Goal: Information Seeking & Learning: Learn about a topic

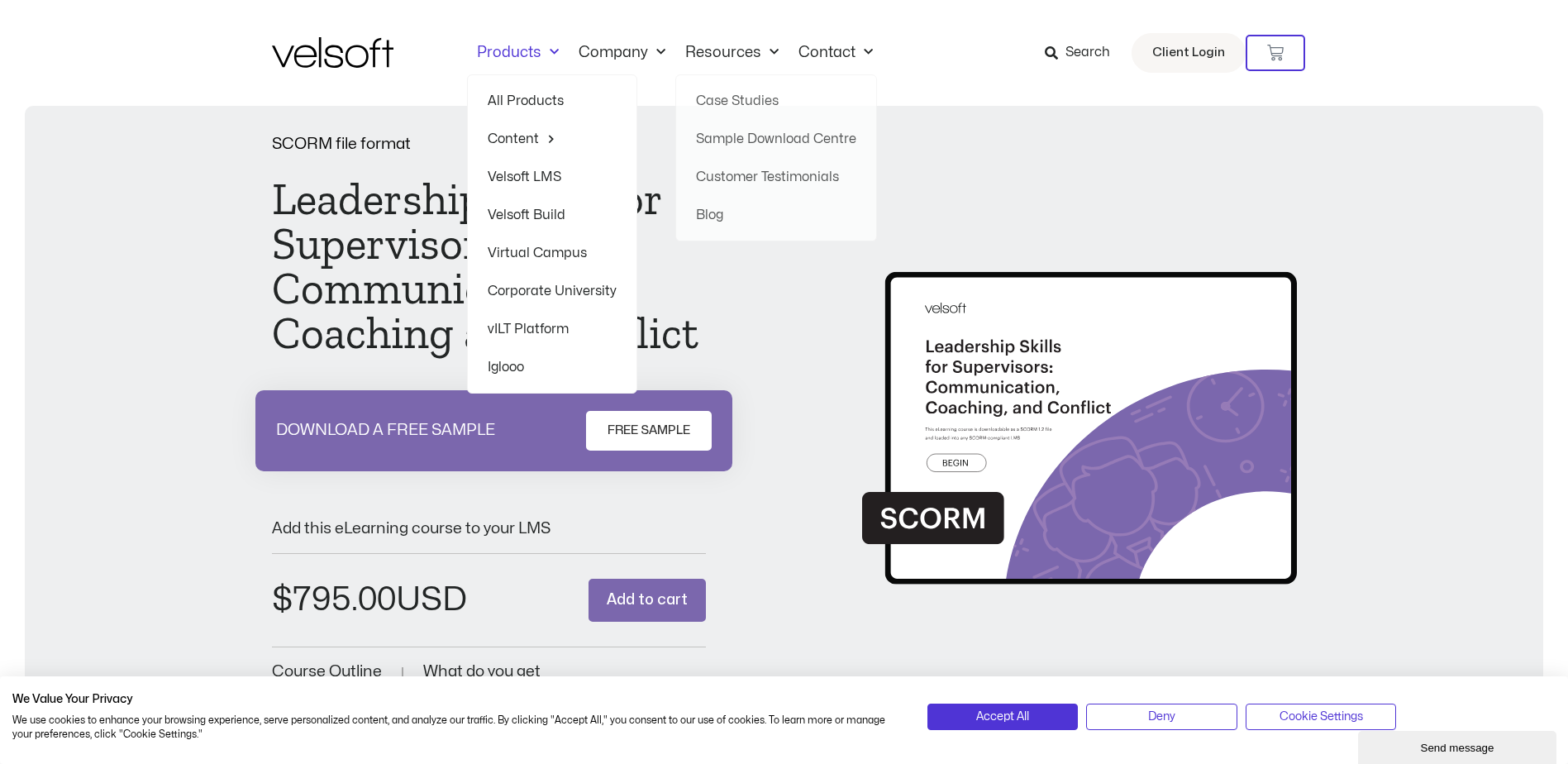
click at [550, 54] on span "Menu" at bounding box center [550, 53] width 17 height 27
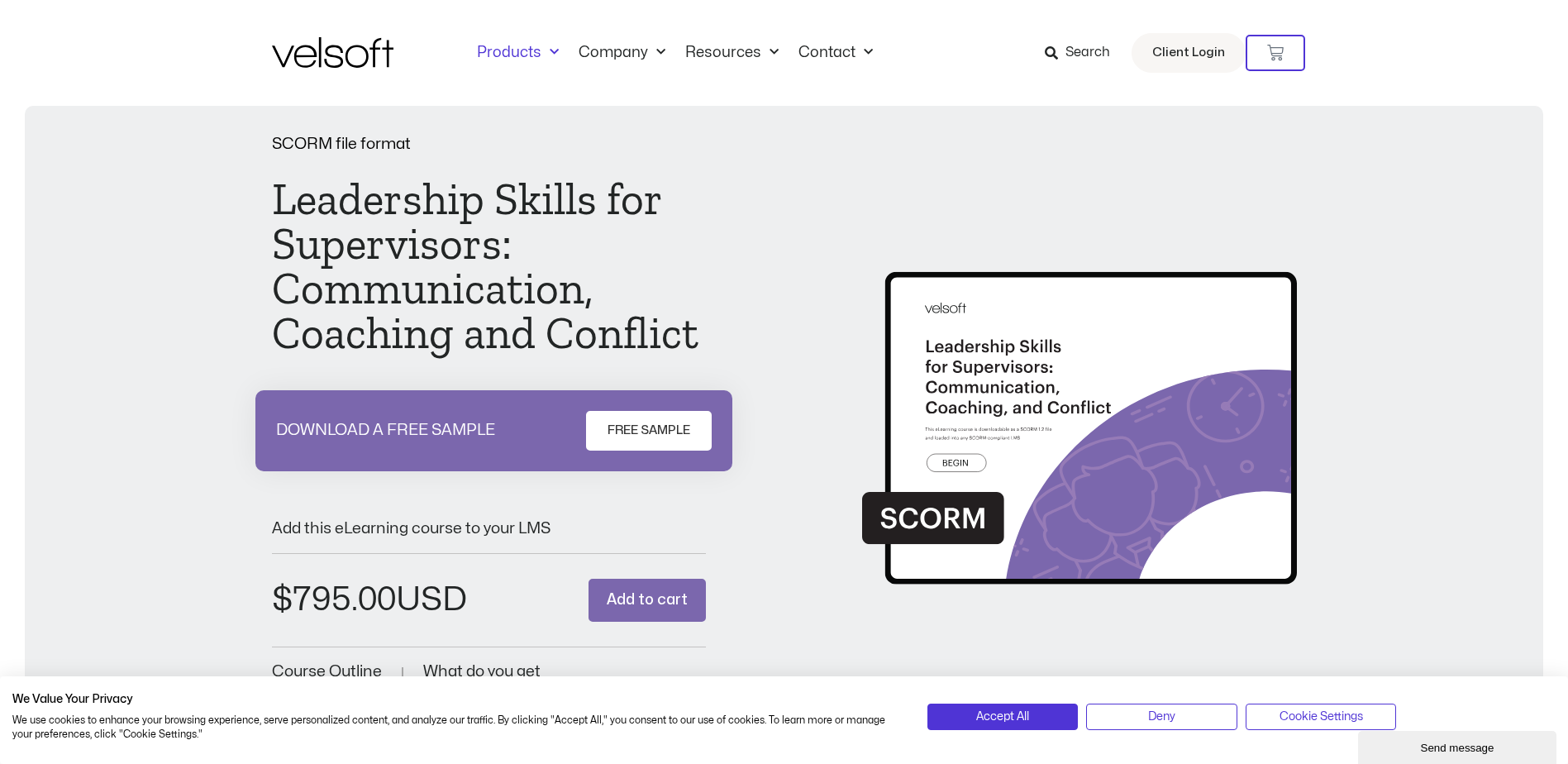
click at [542, 59] on span "Menu" at bounding box center [550, 53] width 17 height 27
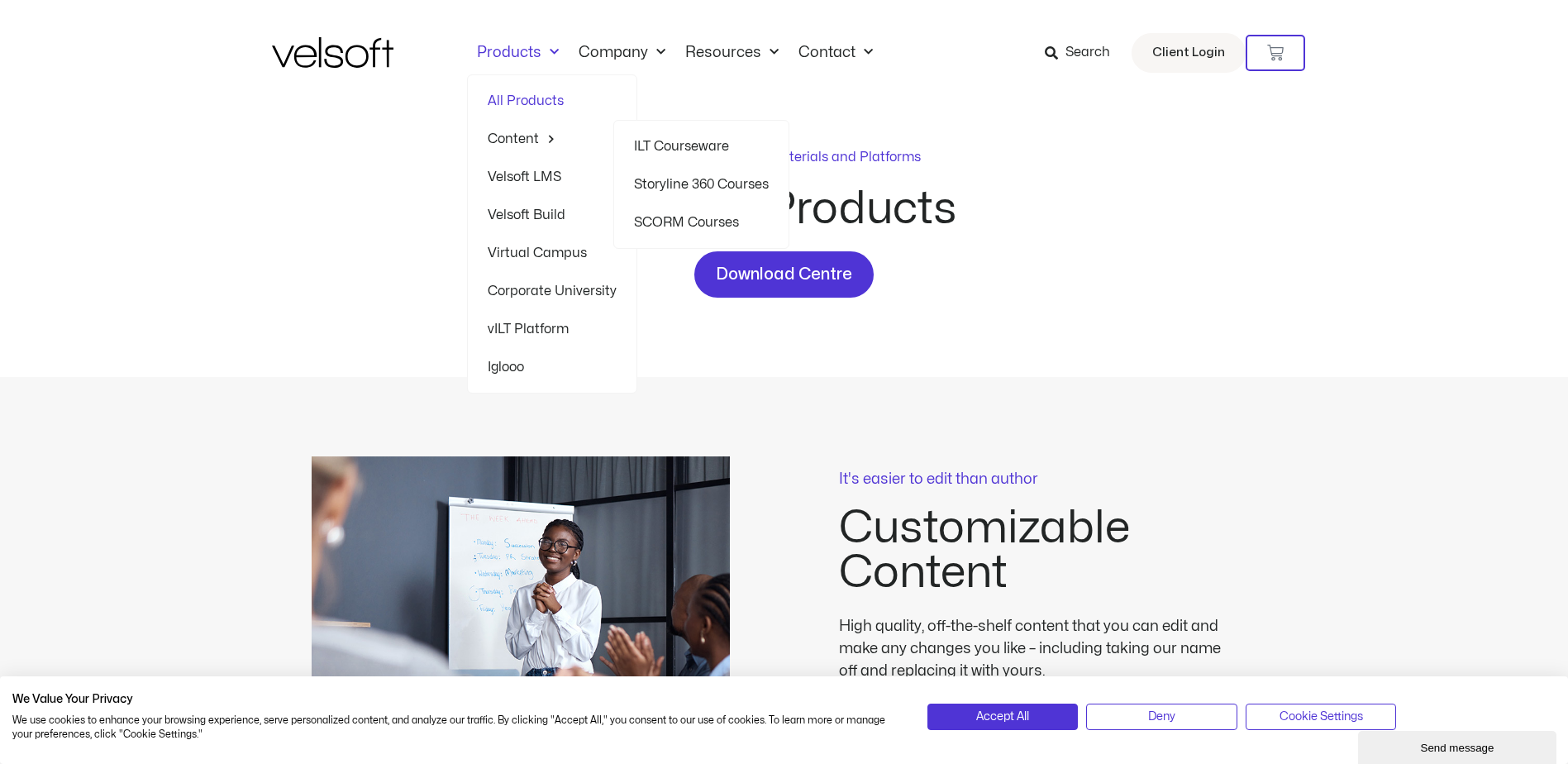
click at [503, 134] on link "Content" at bounding box center [552, 138] width 129 height 38
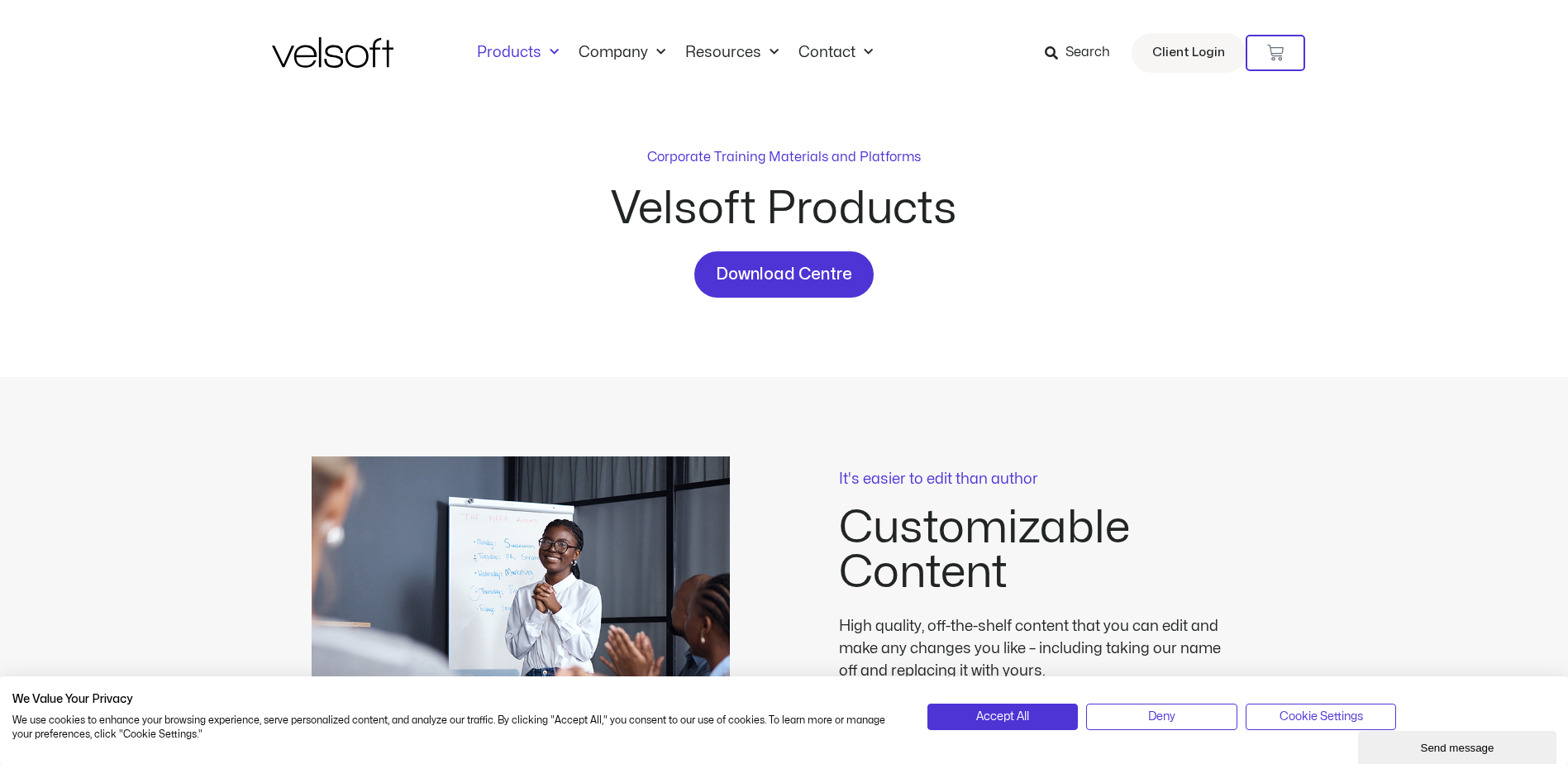
click at [549, 55] on span "Menu" at bounding box center [550, 53] width 17 height 27
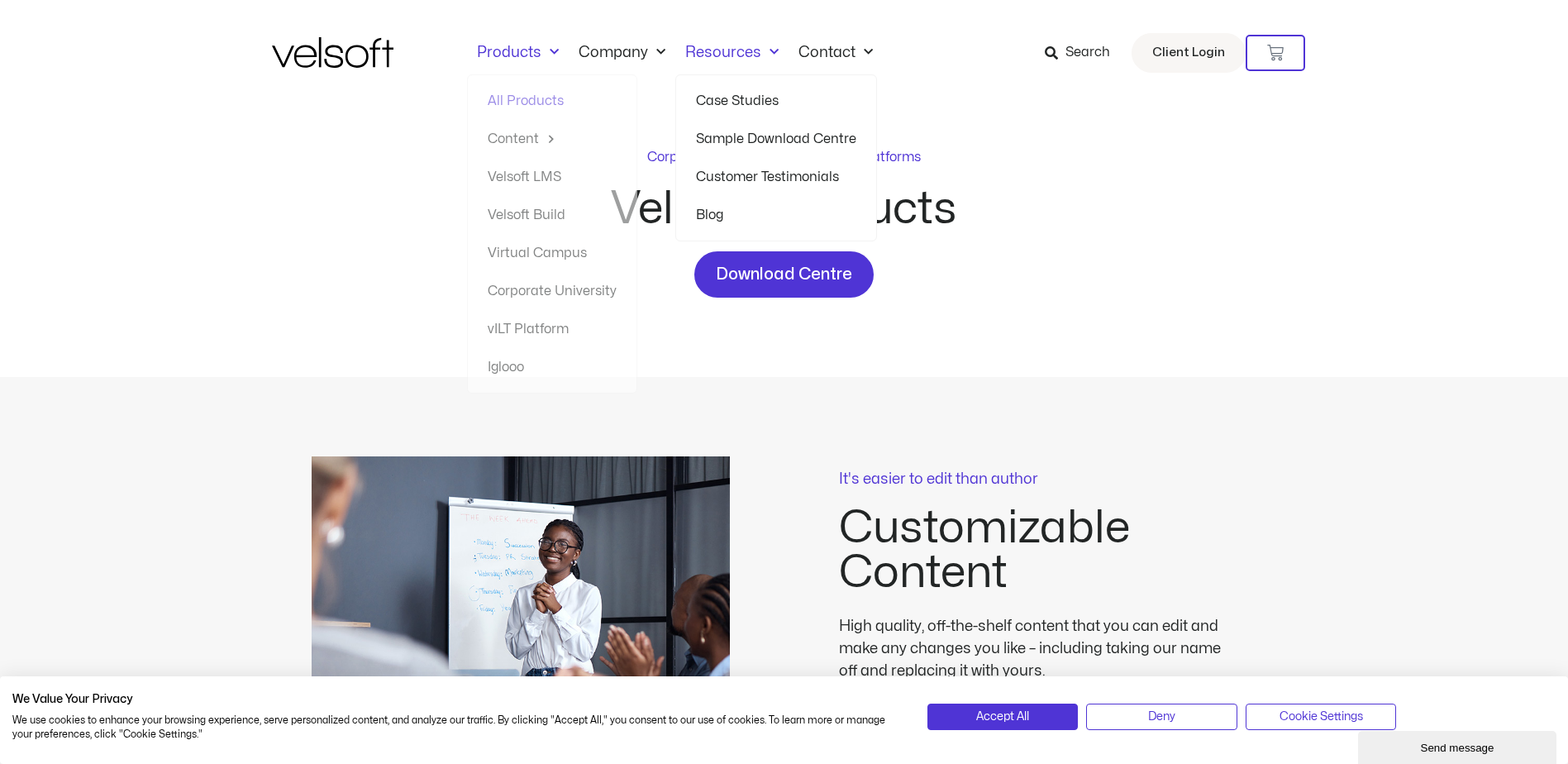
click at [780, 49] on link "Resources" at bounding box center [732, 53] width 114 height 18
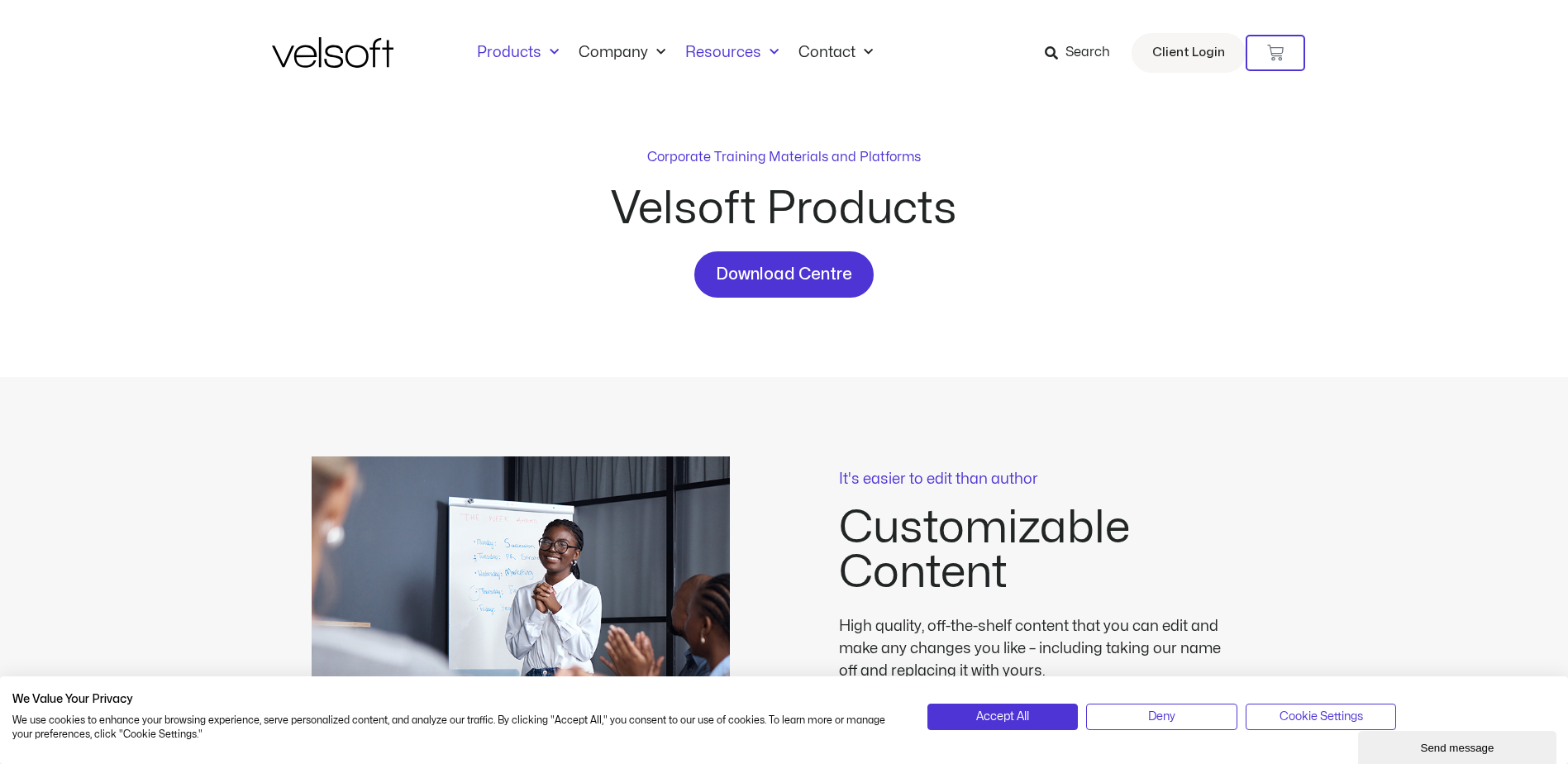
click at [769, 56] on span "Menu" at bounding box center [770, 53] width 17 height 27
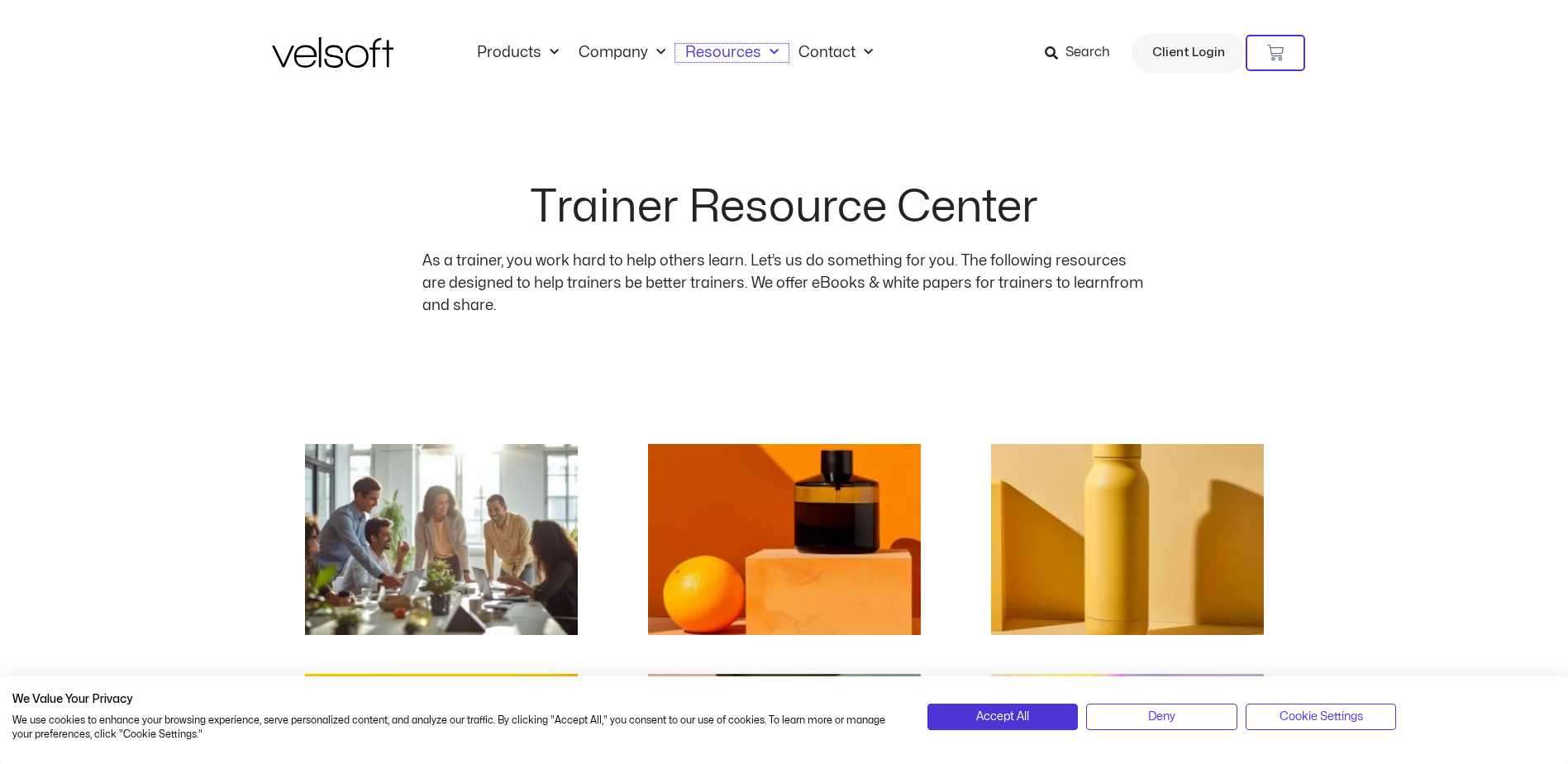
click at [769, 56] on span "Menu" at bounding box center [770, 53] width 17 height 27
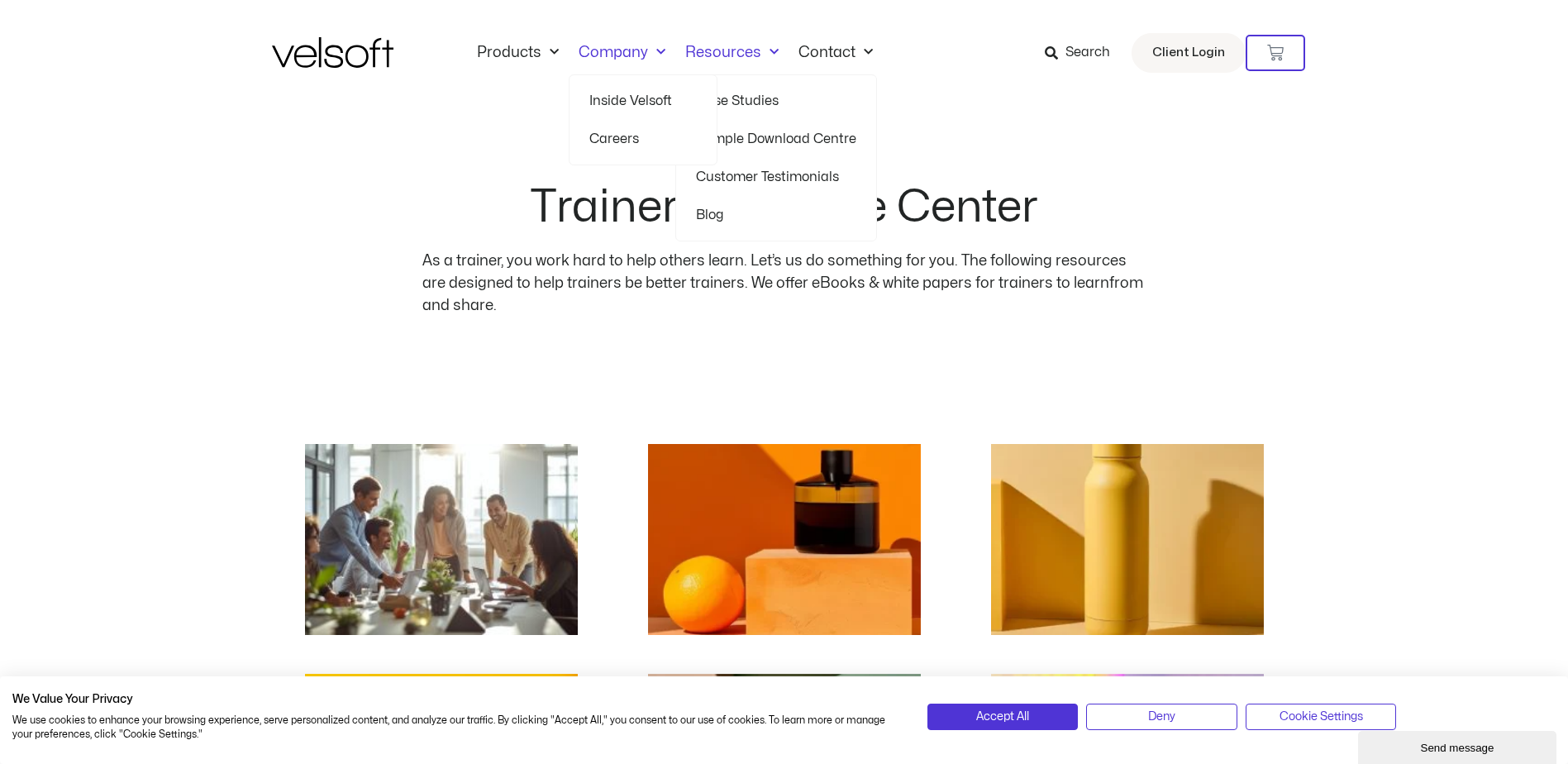
click at [652, 58] on span "Menu" at bounding box center [657, 53] width 17 height 27
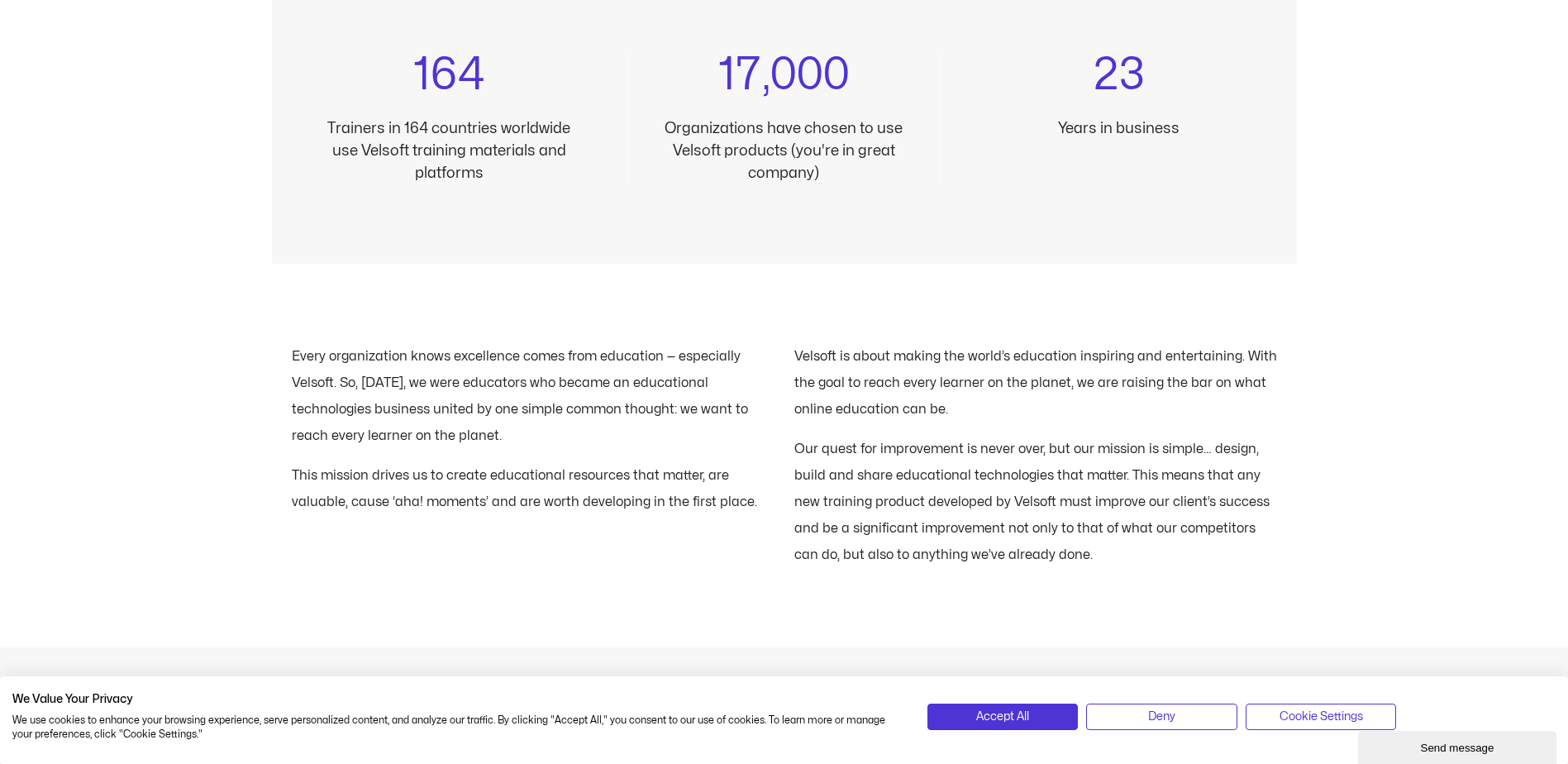
scroll to position [1737, 0]
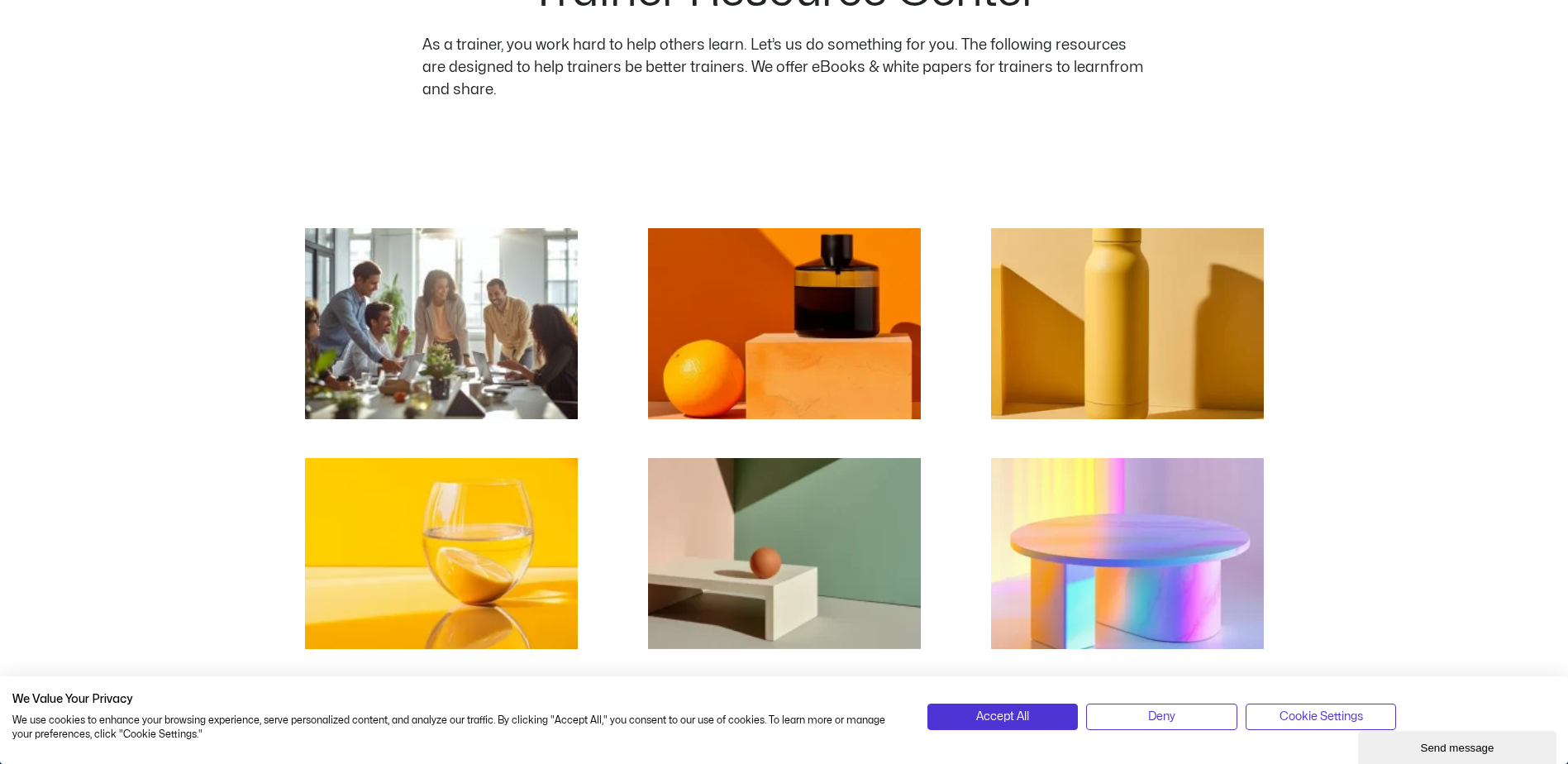
scroll to position [414, 0]
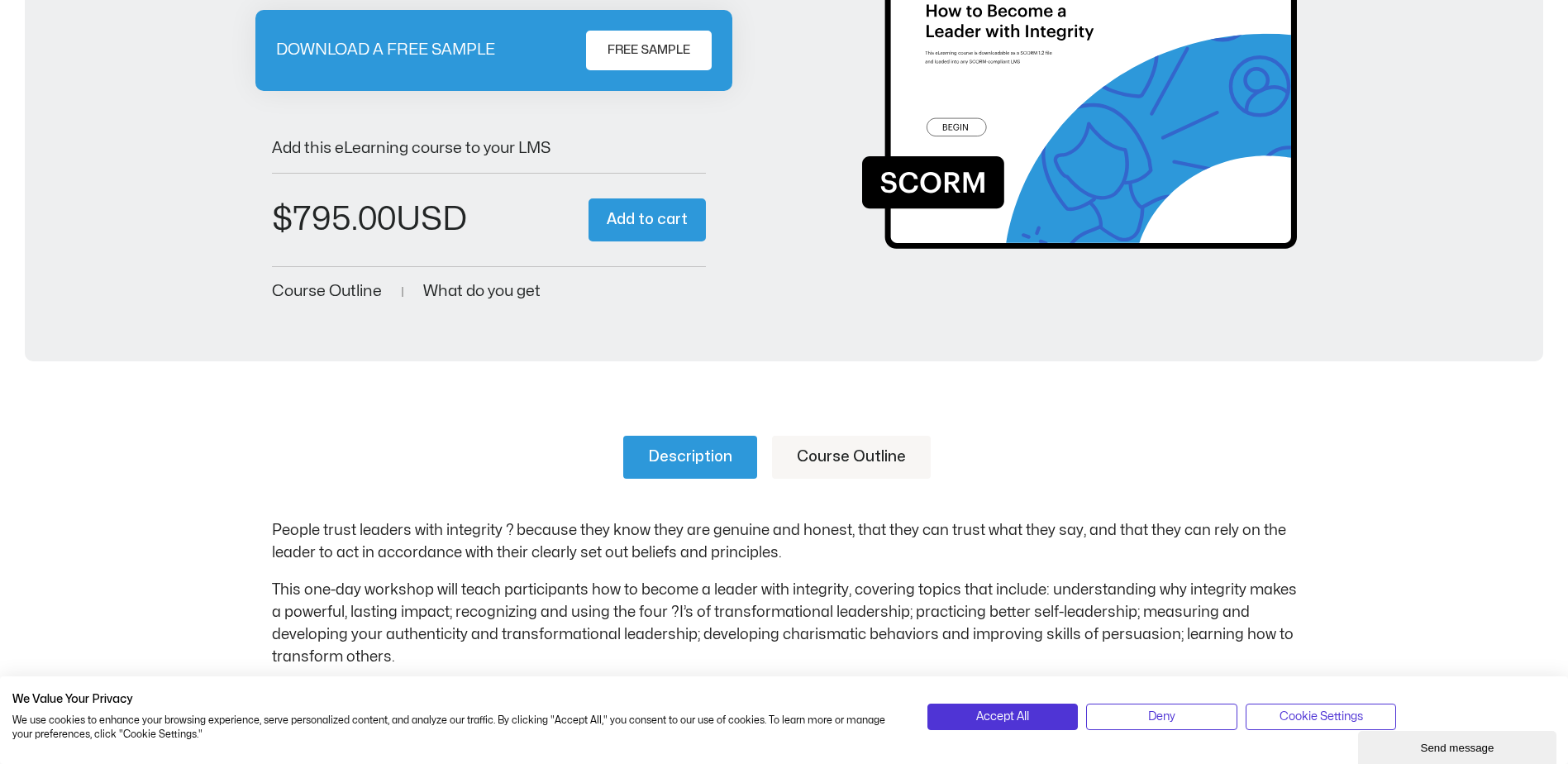
scroll to position [84, 0]
